Goal: Information Seeking & Learning: Find specific fact

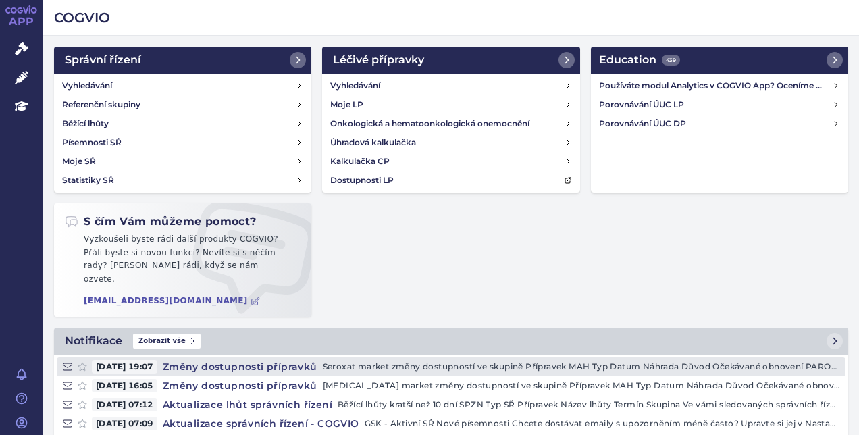
click at [469, 360] on p "Seroxat market změny dostupností ve skupině Přípravek MAH Typ Datum Náhrada Dův…" at bounding box center [581, 367] width 517 height 14
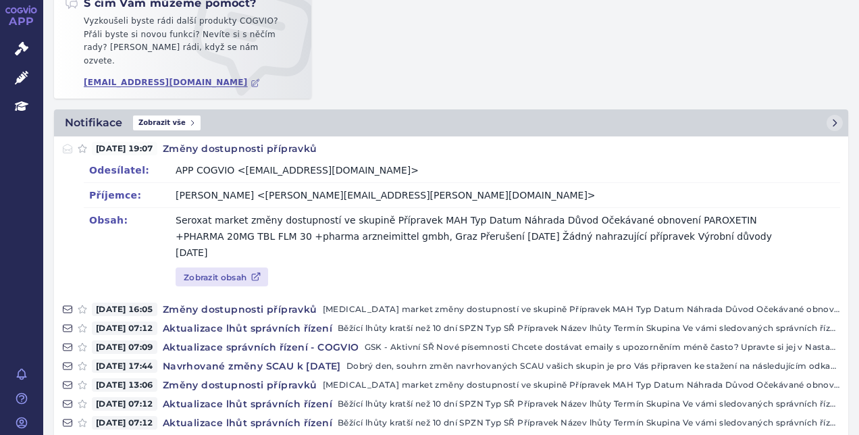
scroll to position [186, 0]
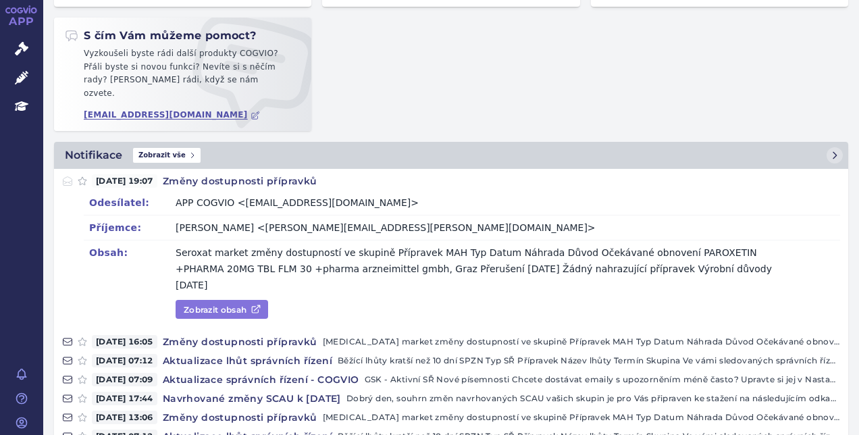
click at [206, 300] on link "Zobrazit obsah" at bounding box center [222, 309] width 93 height 19
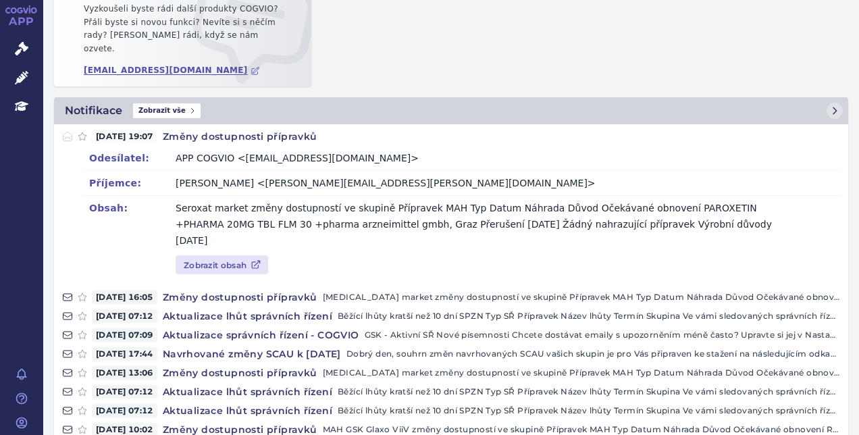
scroll to position [230, 0]
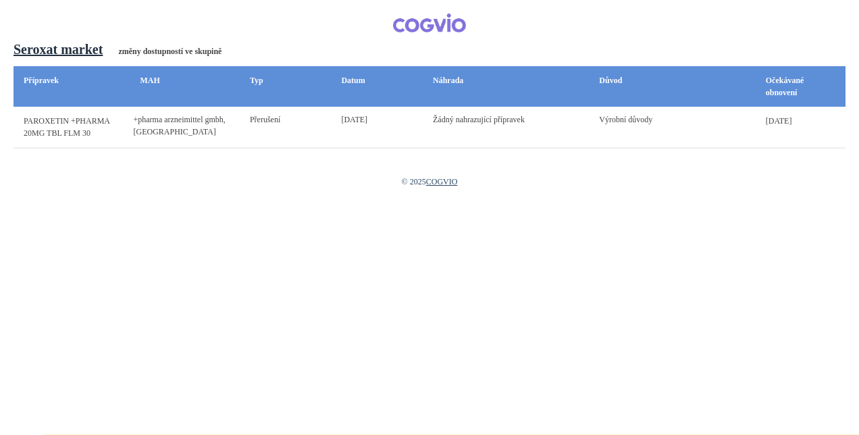
click at [67, 118] on span "PAROXETIN +PHARMA" at bounding box center [67, 120] width 86 height 9
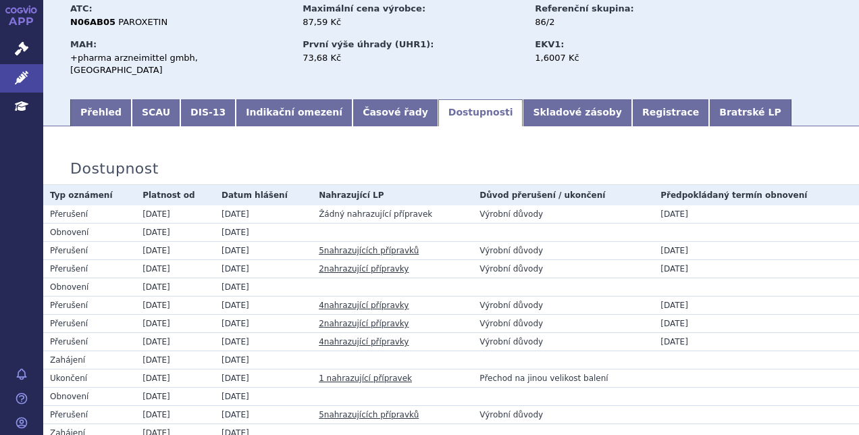
scroll to position [109, 0]
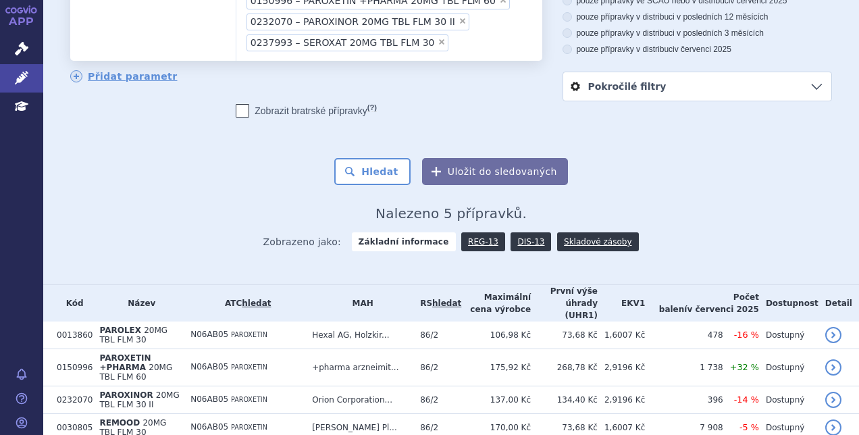
scroll to position [185, 0]
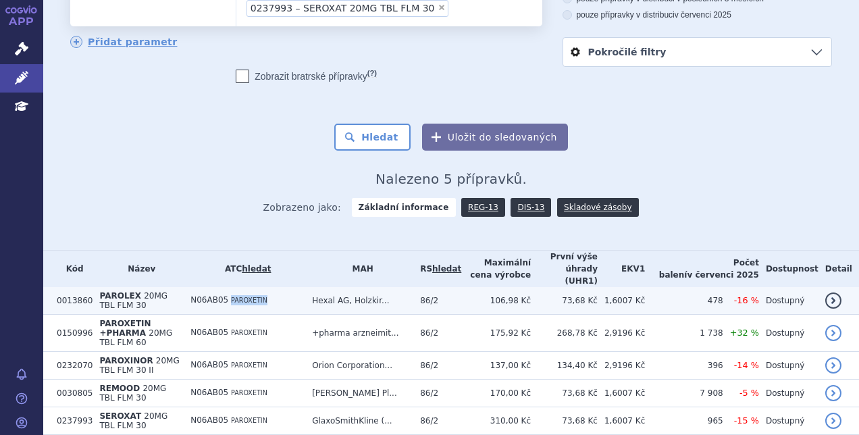
drag, startPoint x: 278, startPoint y: 262, endPoint x: 248, endPoint y: 266, distance: 30.7
click at [248, 297] on span "PAROXETIN" at bounding box center [249, 300] width 36 height 7
copy span "AROXETIN"
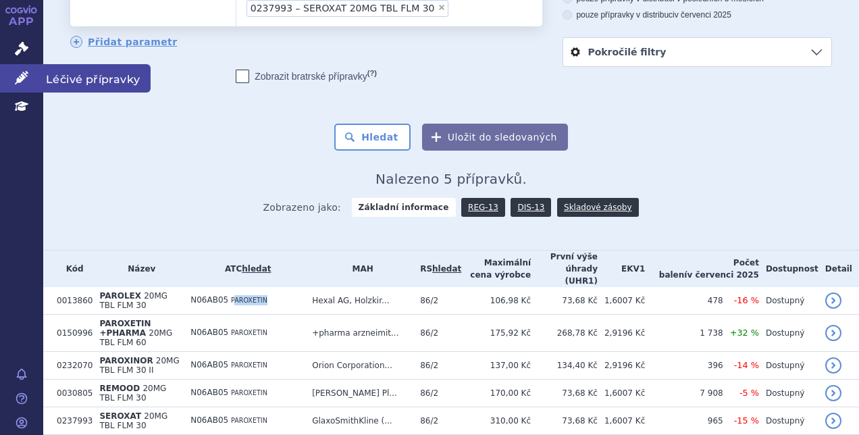
click at [14, 76] on link "Léčivé přípravky" at bounding box center [21, 78] width 43 height 28
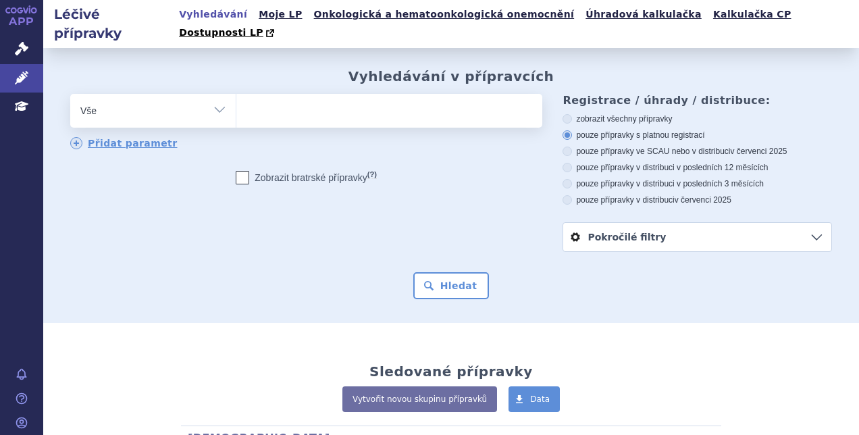
click at [320, 94] on ul at bounding box center [387, 108] width 303 height 28
click at [236, 93] on select at bounding box center [236, 110] width 1 height 34
paste input "AROXETIN"
type input "AROXETIN"
select select "AROXETIN"
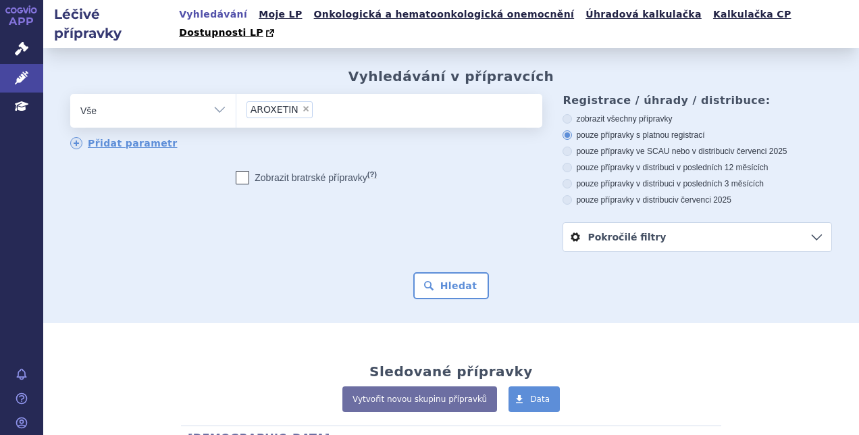
click at [302, 105] on span "×" at bounding box center [306, 109] width 8 height 8
click at [236, 93] on select "AROXETIN" at bounding box center [236, 110] width 1 height 34
select select
type input "pa"
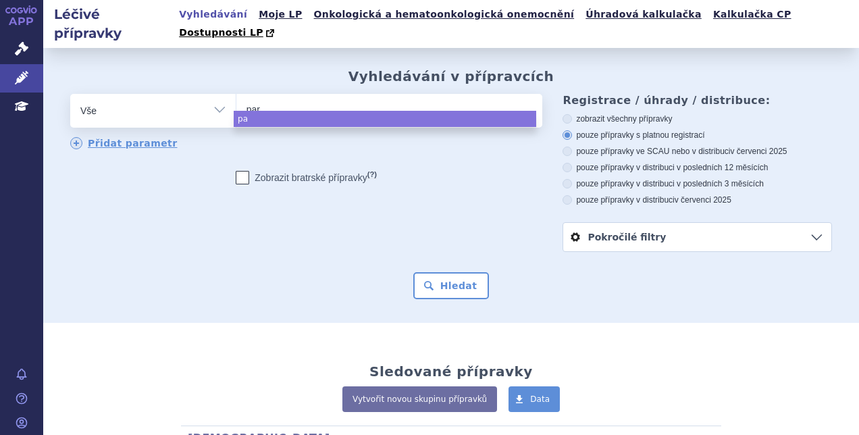
type input "paro"
type input "parox"
type input "paroxet"
type input "paroxeti"
type input "paroxetin"
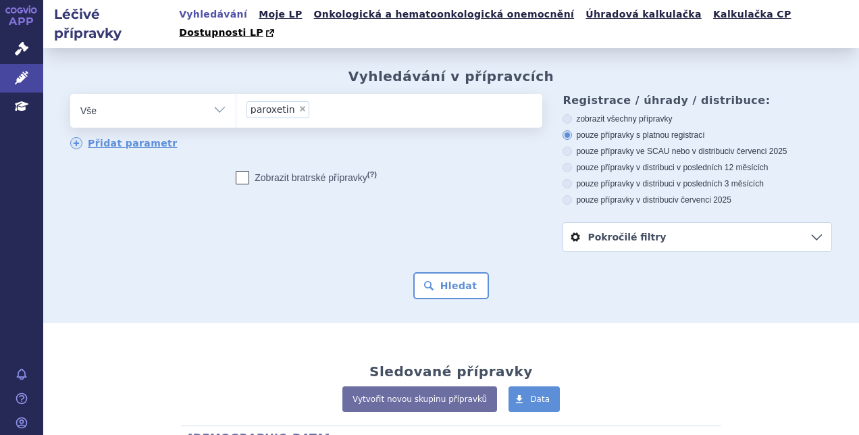
select select "paroxetin"
click at [441, 272] on button "Hledat" at bounding box center [451, 285] width 76 height 27
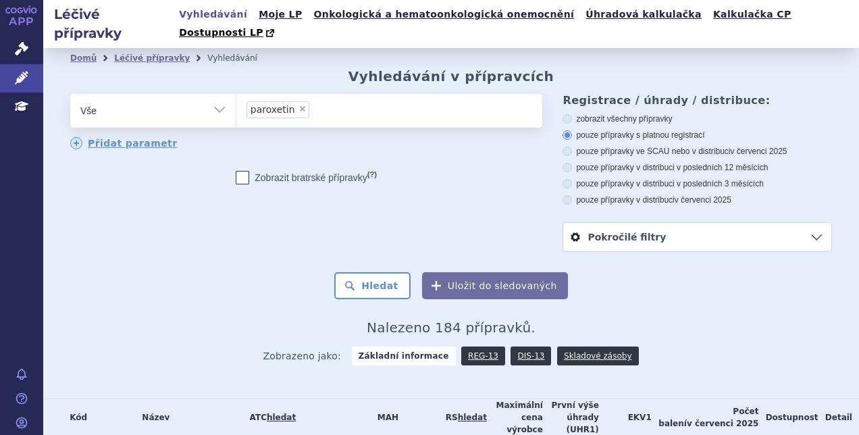
click at [299, 105] on span "×" at bounding box center [303, 109] width 8 height 8
click at [236, 95] on select "paroxetin" at bounding box center [236, 110] width 1 height 34
select select
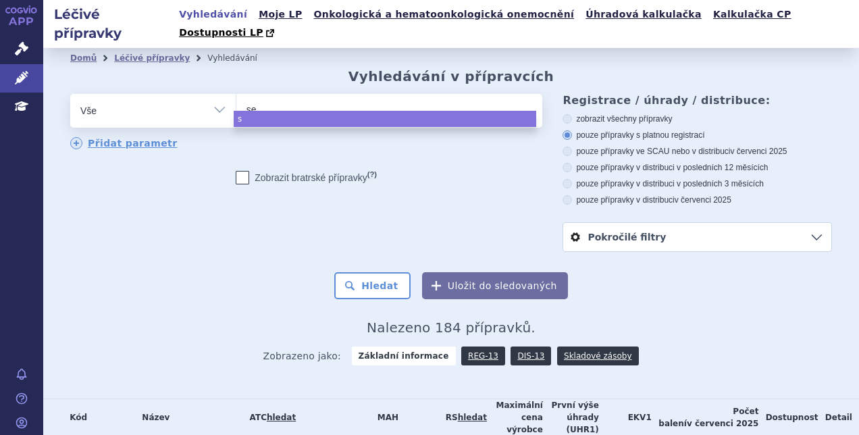
type input "ser"
type input "serox"
type input "seroxa"
type input "seroxat"
select select "seroxat"
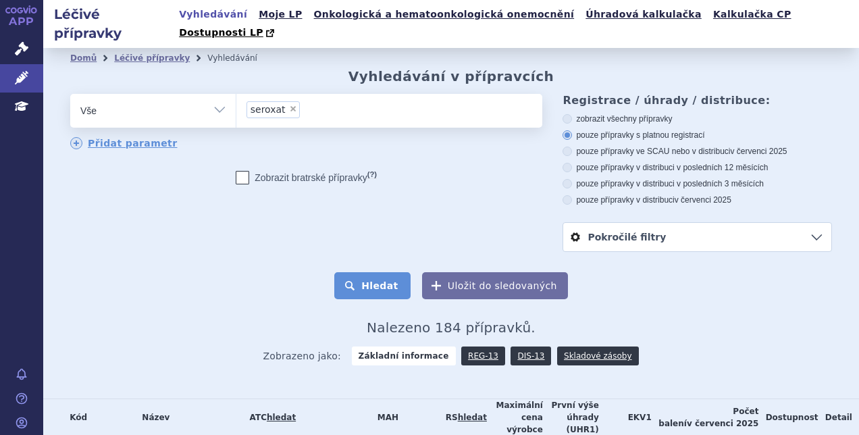
click at [345, 272] on button "Hledat" at bounding box center [372, 285] width 76 height 27
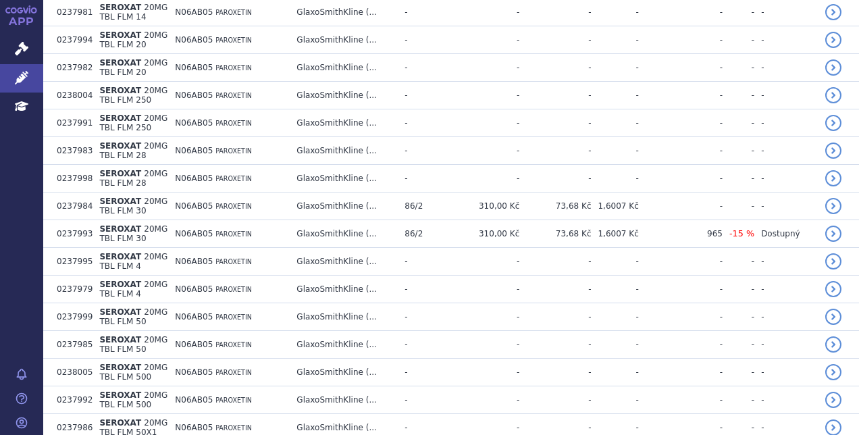
scroll to position [576, 0]
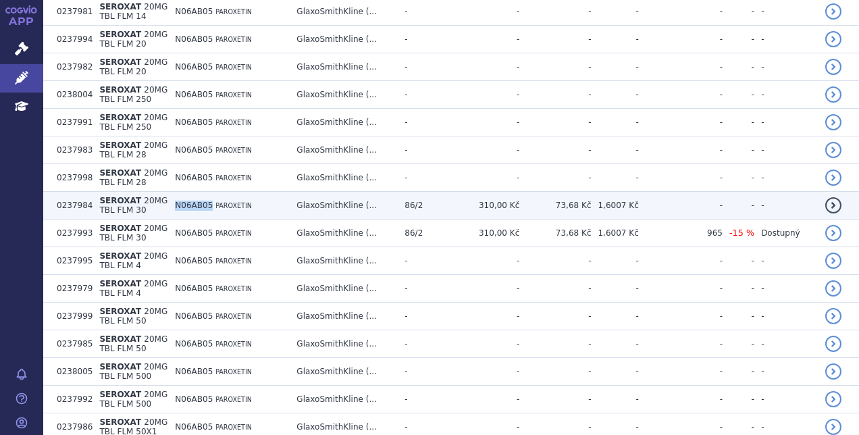
drag, startPoint x: 186, startPoint y: 172, endPoint x: 219, endPoint y: 174, distance: 32.5
click at [213, 201] on span "N06AB05" at bounding box center [194, 205] width 38 height 9
copy span "N06AB05"
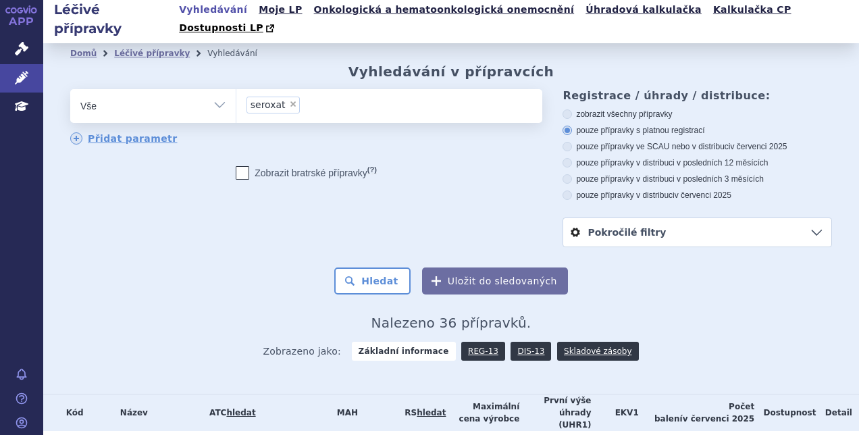
scroll to position [0, 0]
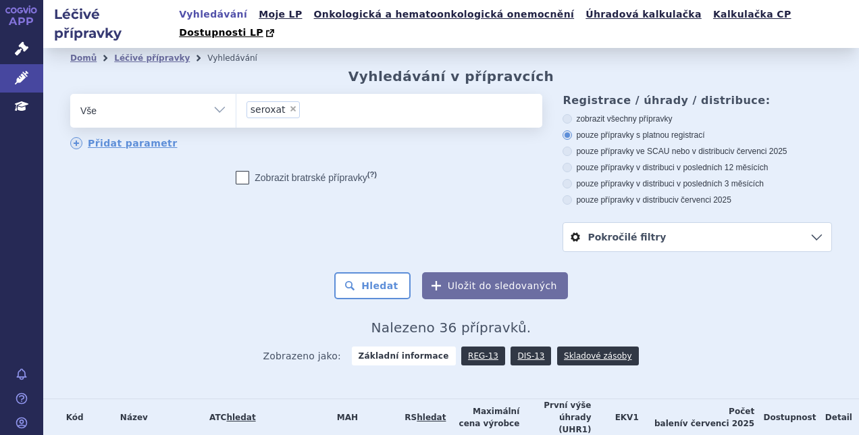
click at [289, 105] on span "×" at bounding box center [293, 109] width 8 height 8
click at [236, 93] on select "seroxat" at bounding box center [236, 110] width 1 height 34
select select
type input "N06AB05"
select select "N06AB05"
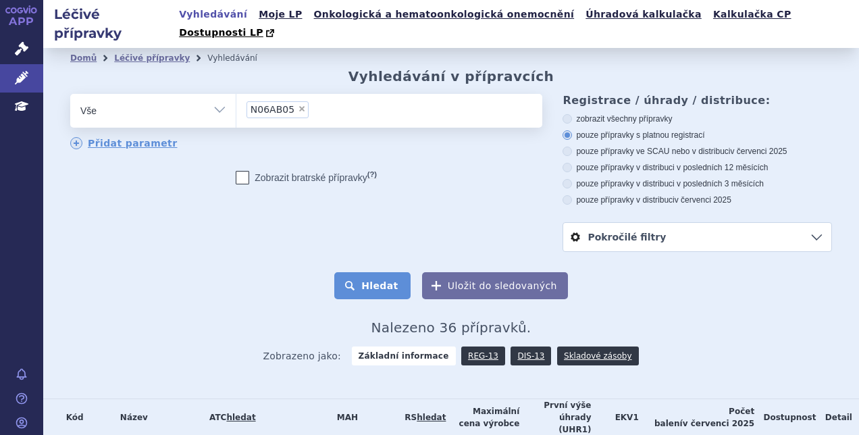
click at [360, 272] on button "Hledat" at bounding box center [372, 285] width 76 height 27
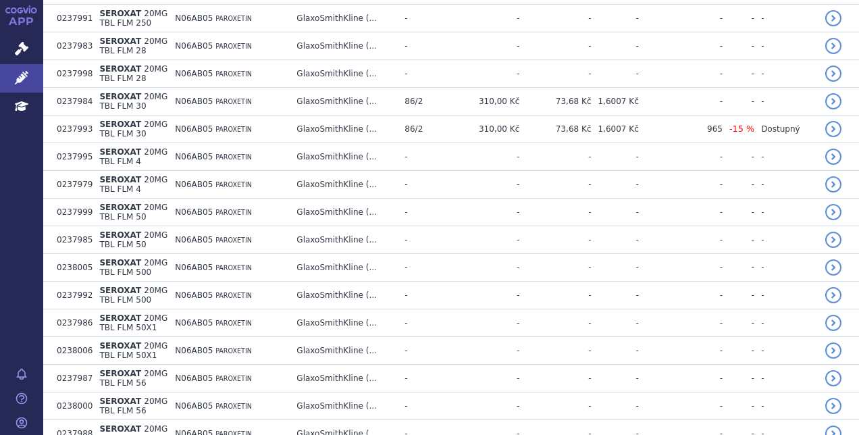
scroll to position [640, 0]
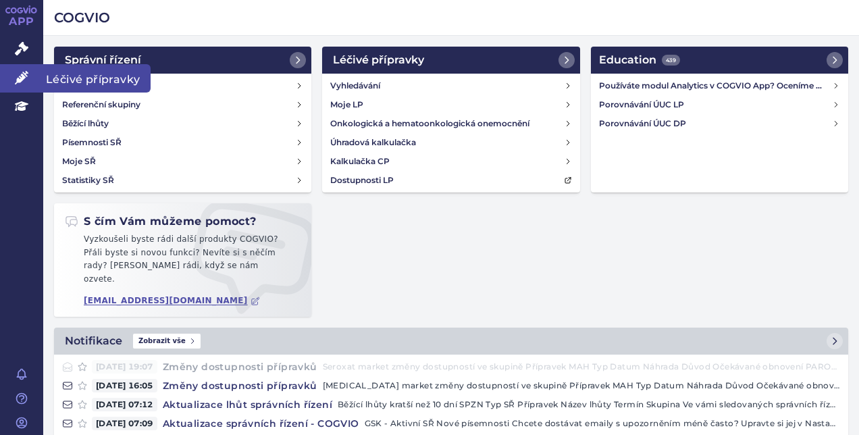
click at [16, 73] on icon at bounding box center [22, 78] width 14 height 14
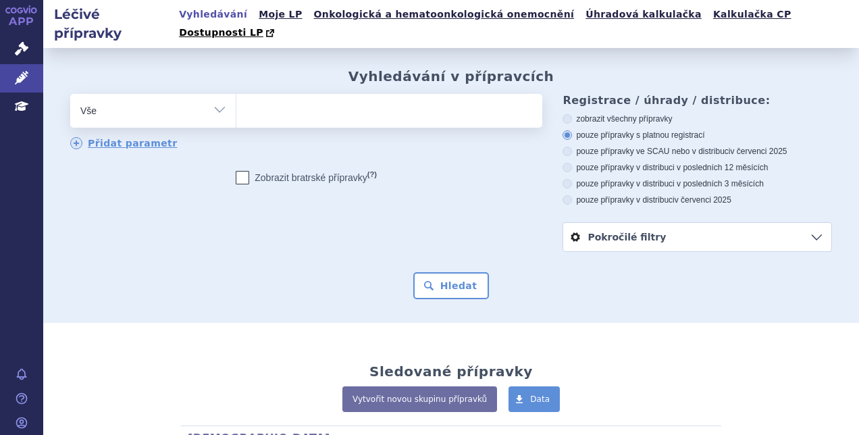
click at [275, 99] on ul at bounding box center [387, 108] width 303 height 28
click at [236, 99] on select at bounding box center [236, 110] width 1 height 34
paste input "[MEDICAL_DATA]"
type input "[MEDICAL_DATA]"
select select "[MEDICAL_DATA]"
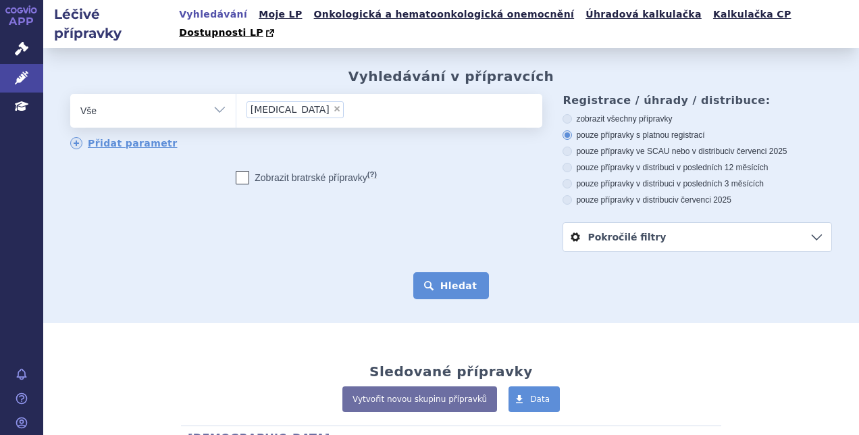
click at [453, 272] on button "Hledat" at bounding box center [451, 285] width 76 height 27
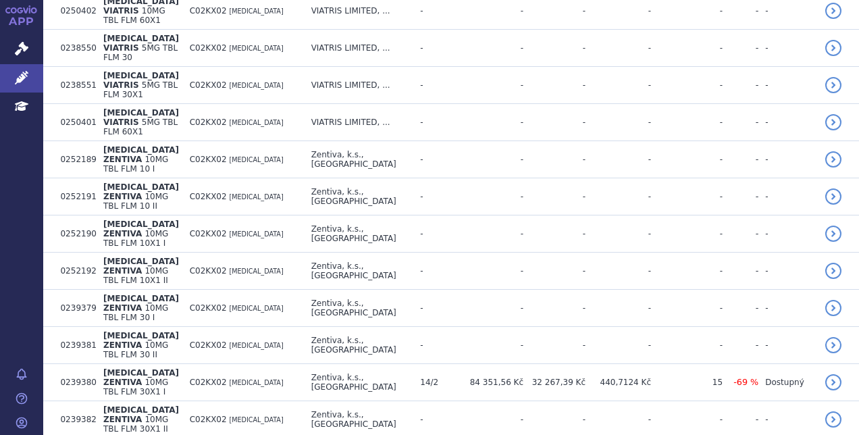
scroll to position [1269, 0]
